Goal: Information Seeking & Learning: Learn about a topic

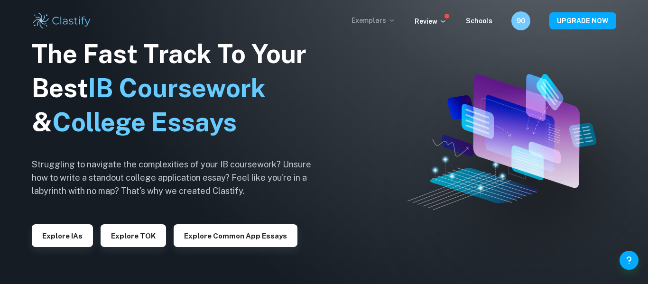
click at [386, 24] on p "Exemplars" at bounding box center [374, 20] width 44 height 10
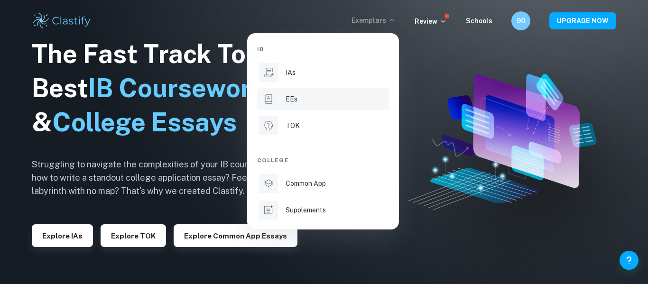
click at [314, 94] on div "EEs" at bounding box center [337, 99] width 102 height 10
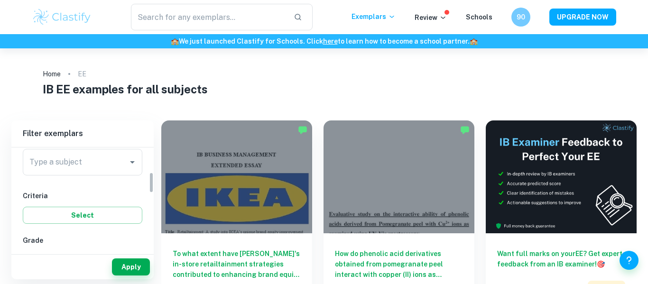
scroll to position [114, 0]
click at [101, 182] on div "Type a subject" at bounding box center [83, 171] width 120 height 27
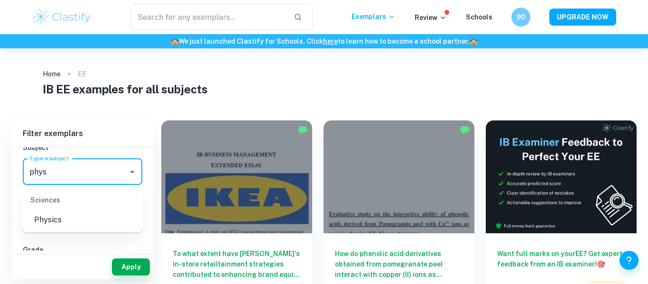
click at [83, 215] on li "Physics" at bounding box center [83, 220] width 120 height 17
type input "Physics"
click at [134, 271] on button "Apply" at bounding box center [131, 267] width 38 height 17
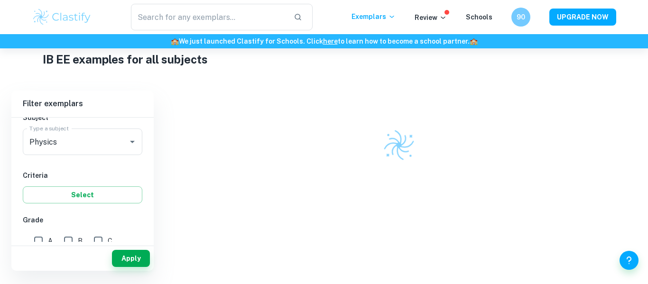
scroll to position [0, 0]
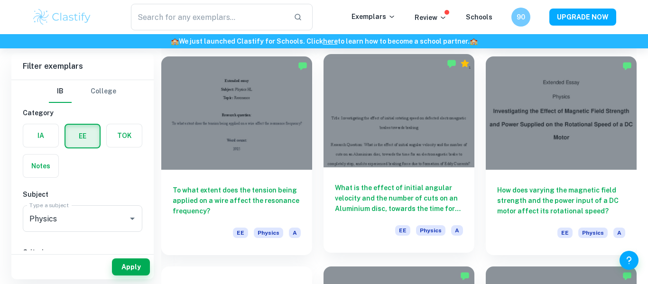
scroll to position [276, 0]
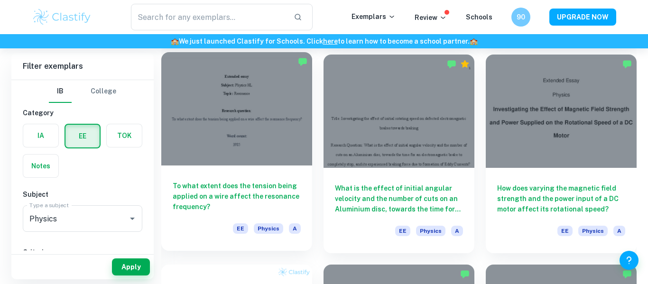
click at [241, 195] on h6 "To what extent does the tension being applied on a wire affect the resonance fr…" at bounding box center [237, 196] width 128 height 31
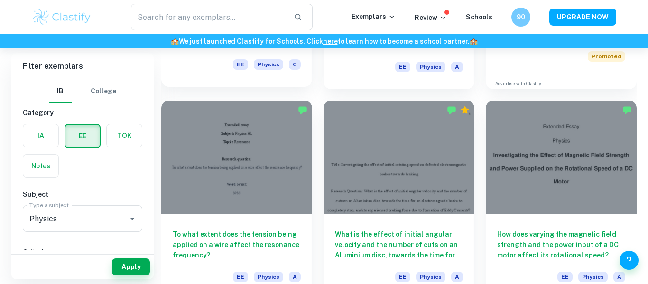
scroll to position [232, 0]
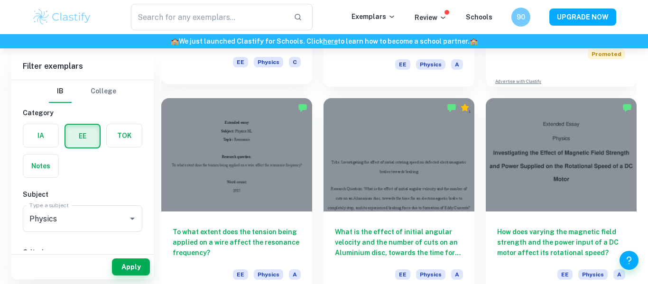
click at [279, 162] on div at bounding box center [236, 154] width 151 height 113
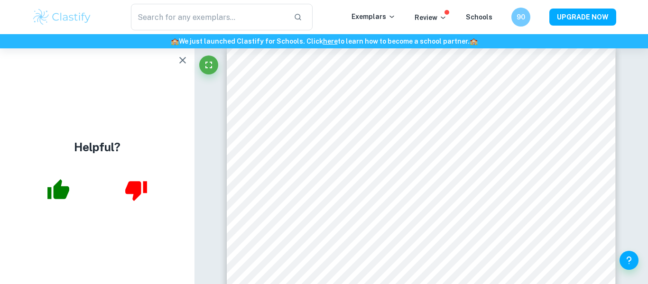
click at [183, 62] on icon "button" at bounding box center [182, 60] width 11 height 11
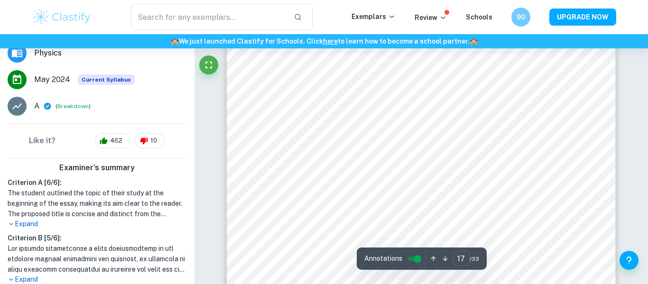
scroll to position [8641, 0]
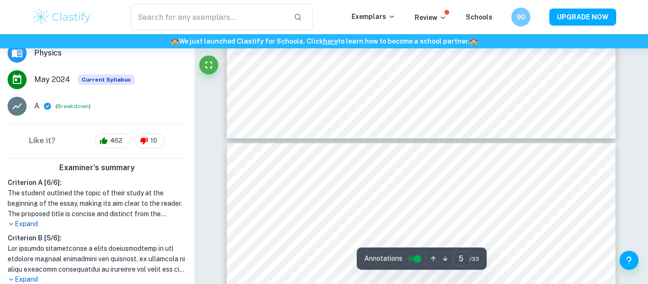
type input "4"
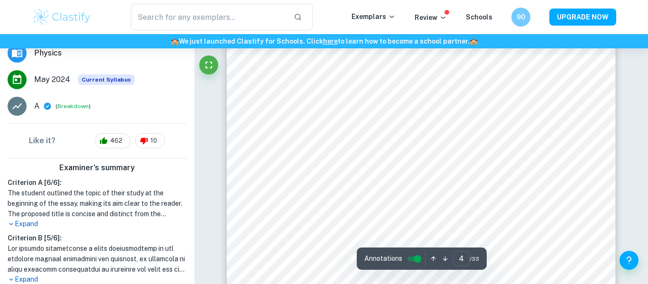
scroll to position [1853, 0]
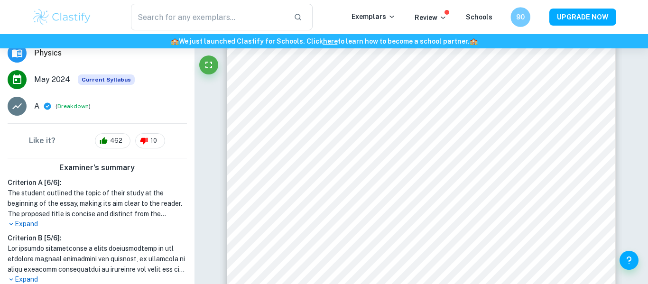
click at [520, 20] on h6 "90" at bounding box center [520, 17] width 11 height 11
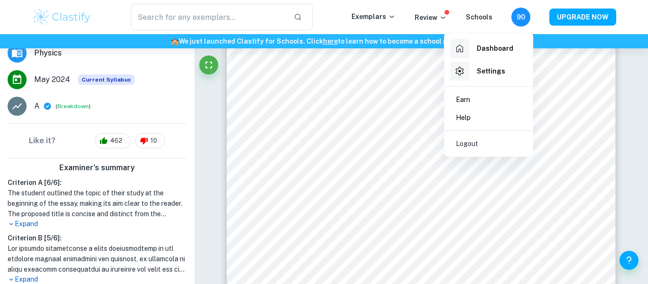
click at [520, 20] on div at bounding box center [324, 142] width 648 height 284
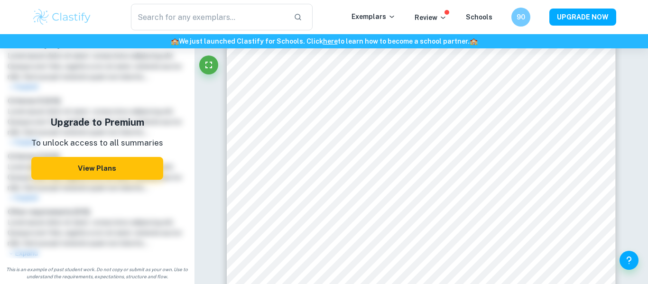
scroll to position [0, 0]
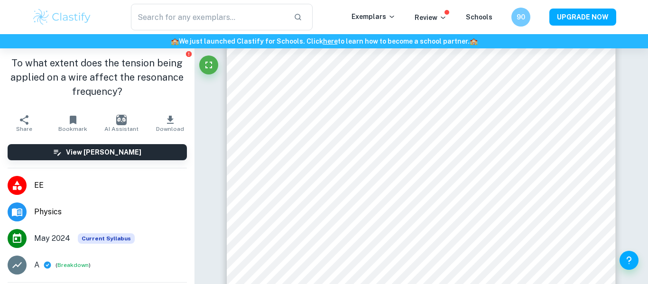
click at [65, 119] on button "Bookmark" at bounding box center [72, 123] width 48 height 27
click at [121, 118] on img "button" at bounding box center [121, 120] width 10 height 10
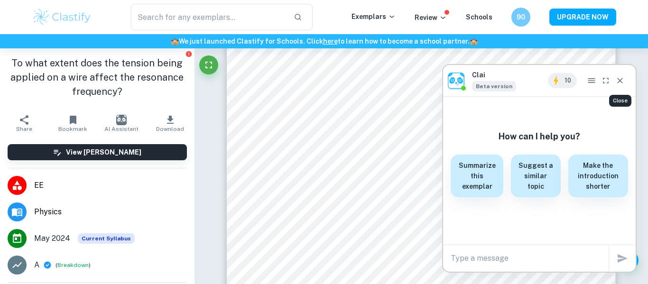
click at [622, 86] on button "Close" at bounding box center [620, 80] width 14 height 15
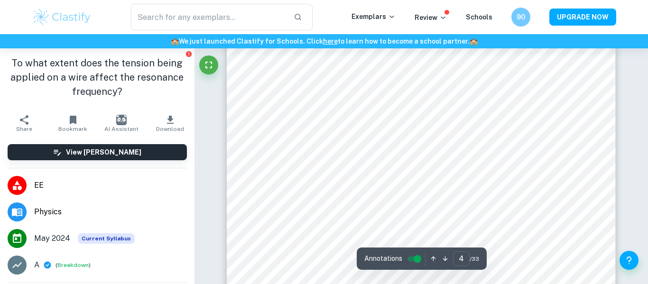
click at [168, 119] on icon "button" at bounding box center [170, 120] width 7 height 8
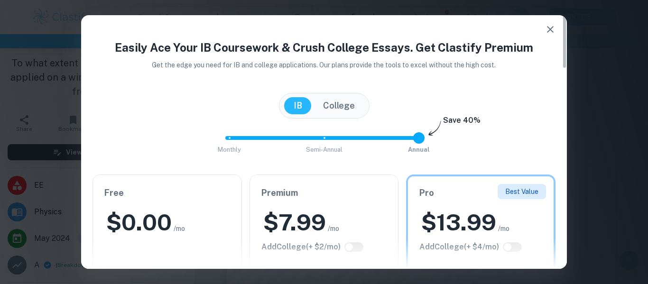
click at [182, 218] on div "$ 0.00 /mo" at bounding box center [167, 222] width 126 height 30
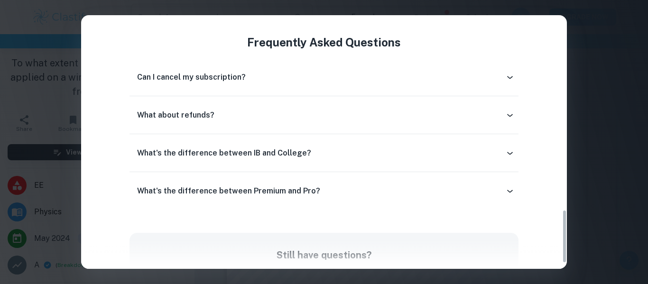
scroll to position [942, 0]
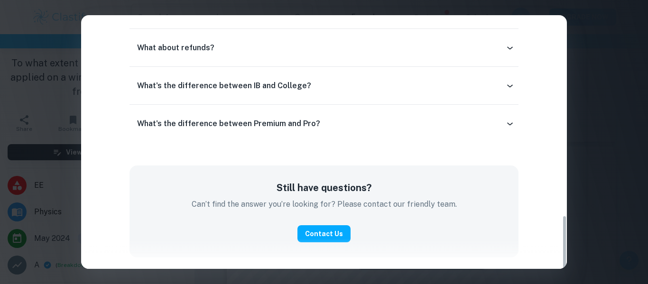
type input "6"
click at [612, 144] on div "Easily Ace Your IB Coursework & Crush College Essays. Get Clastify Premium Get …" at bounding box center [324, 142] width 648 height 284
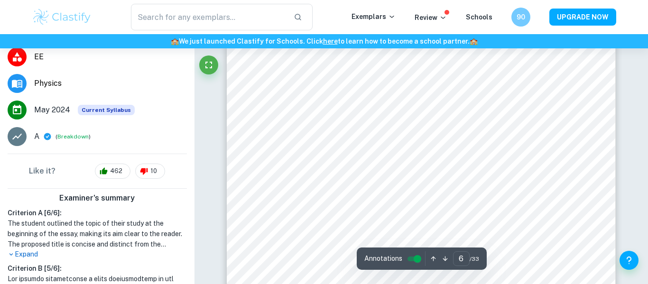
scroll to position [130, 0]
